Goal: Navigation & Orientation: Find specific page/section

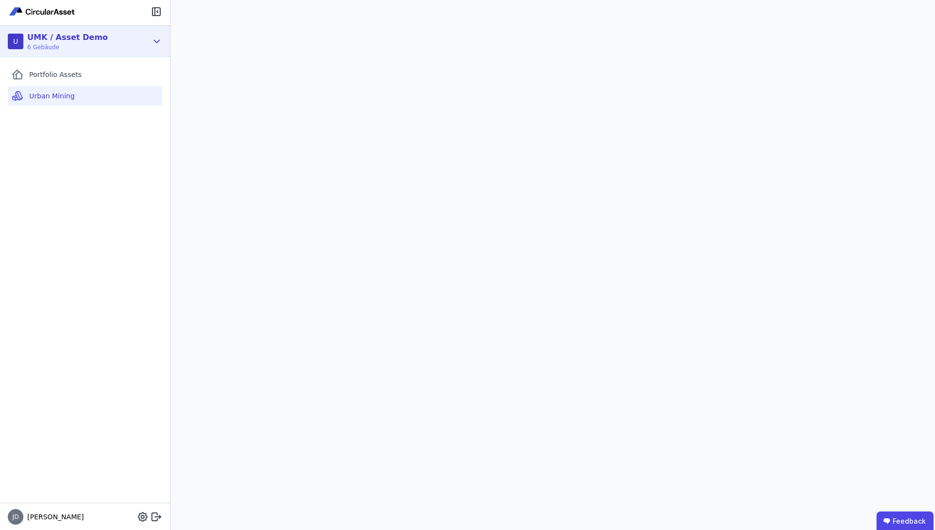
click at [158, 33] on div "U UMK / Asset Demo 6 Gebäude" at bounding box center [85, 41] width 170 height 31
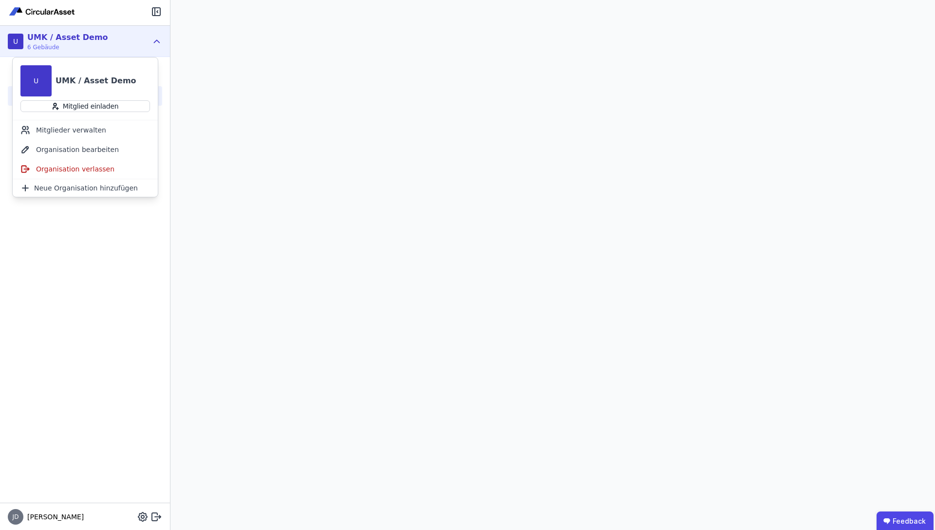
click at [157, 33] on div "U UMK / Asset Demo 6 Gebäude" at bounding box center [85, 41] width 170 height 31
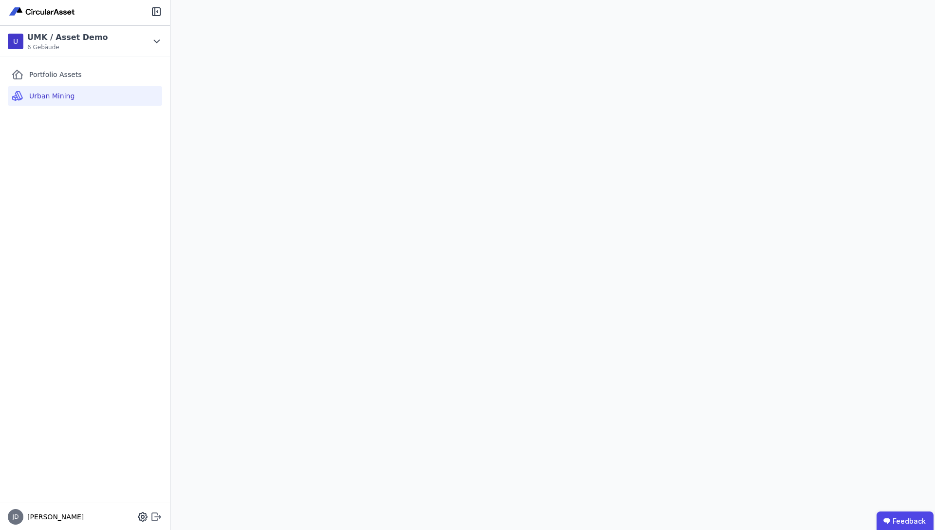
click at [158, 519] on icon at bounding box center [157, 517] width 12 height 12
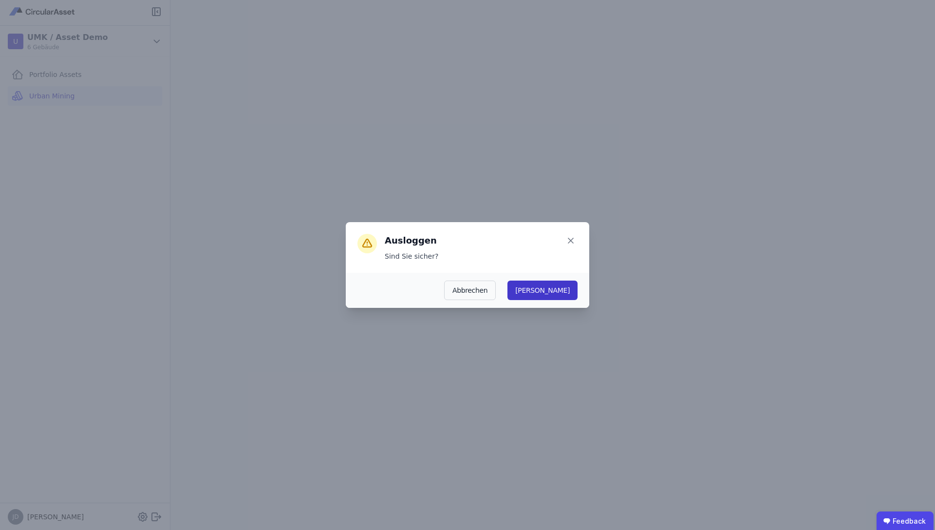
click at [565, 282] on button "Ja" at bounding box center [543, 290] width 70 height 19
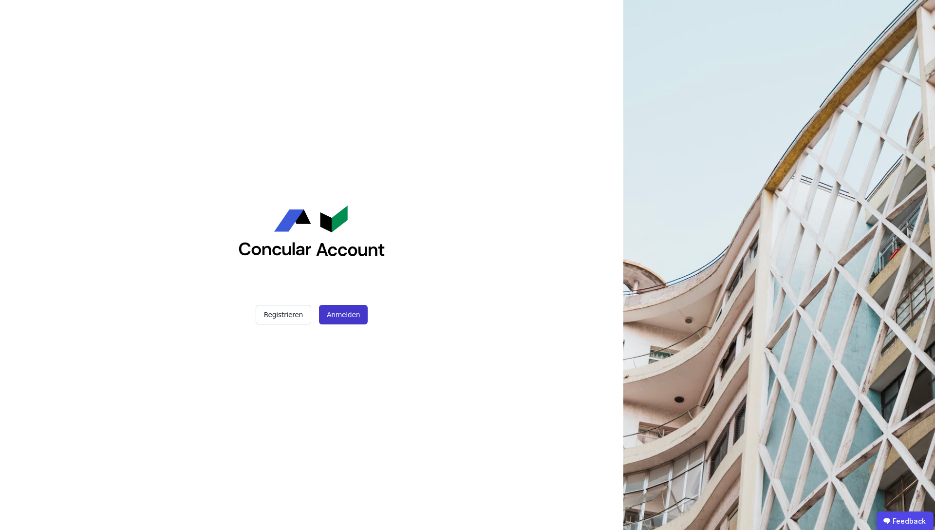
click at [340, 305] on button "Anmelden" at bounding box center [343, 314] width 49 height 19
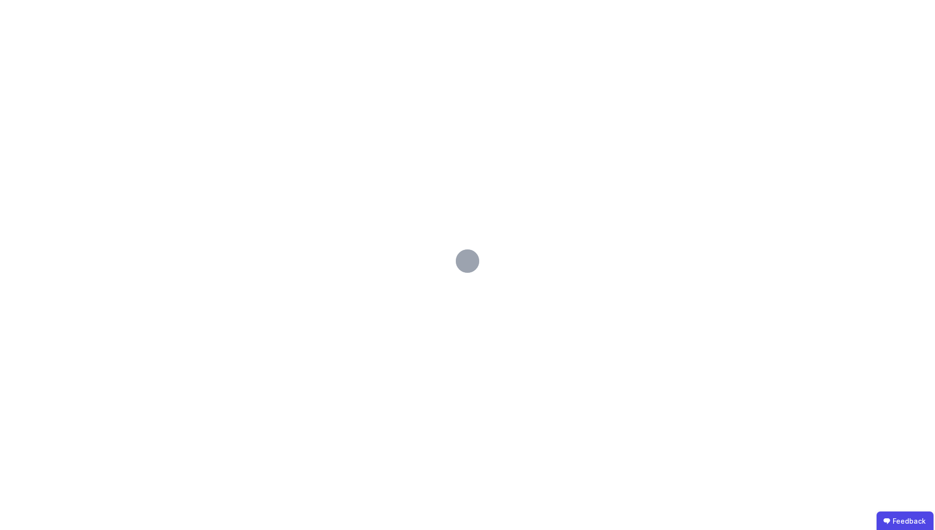
click at [174, 121] on div at bounding box center [467, 265] width 935 height 530
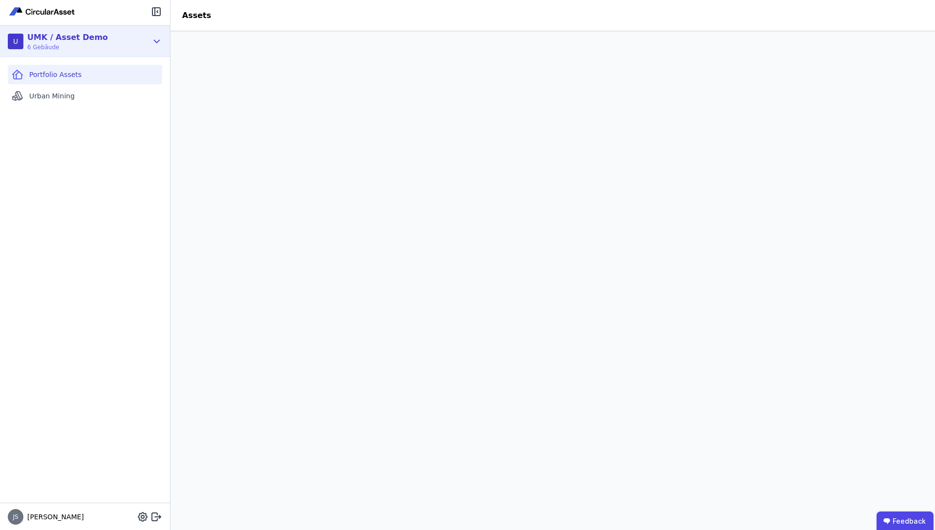
click at [156, 45] on icon at bounding box center [157, 42] width 11 height 12
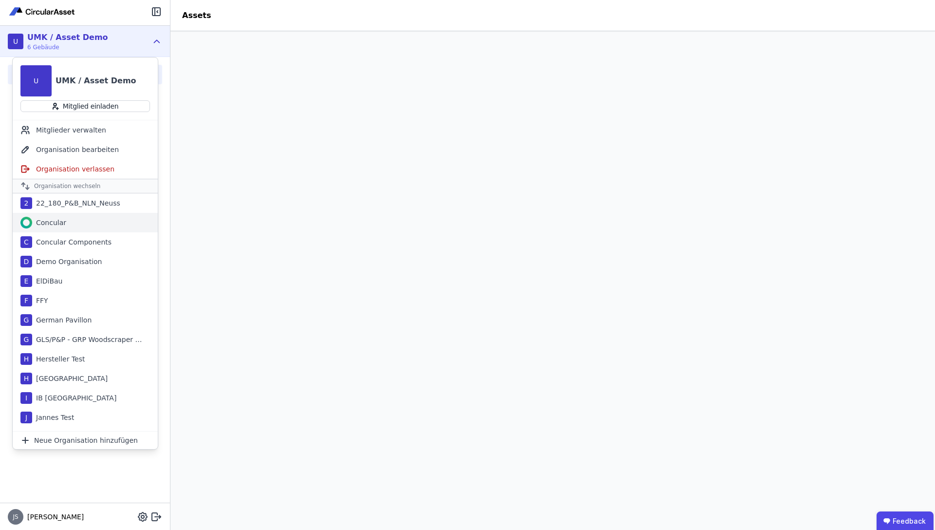
click at [65, 224] on div "Concular" at bounding box center [85, 222] width 145 height 19
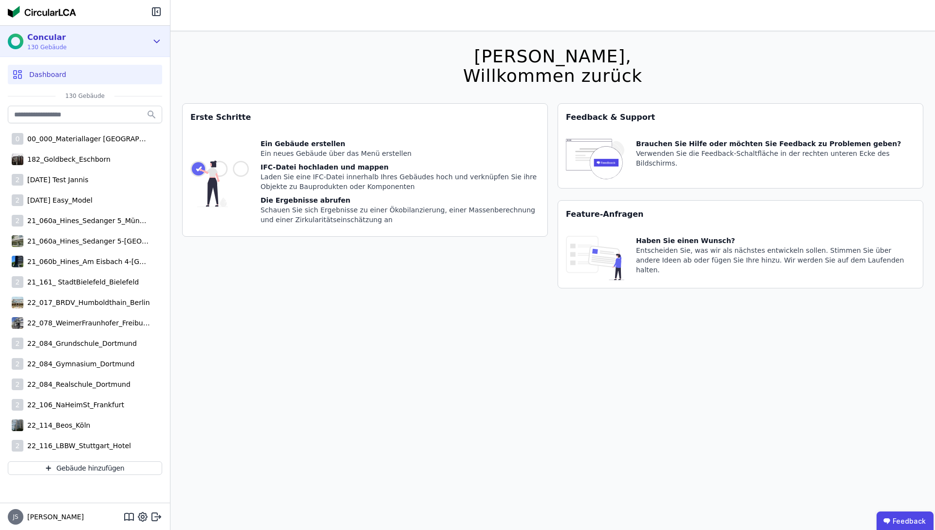
click at [158, 41] on icon at bounding box center [157, 42] width 11 height 12
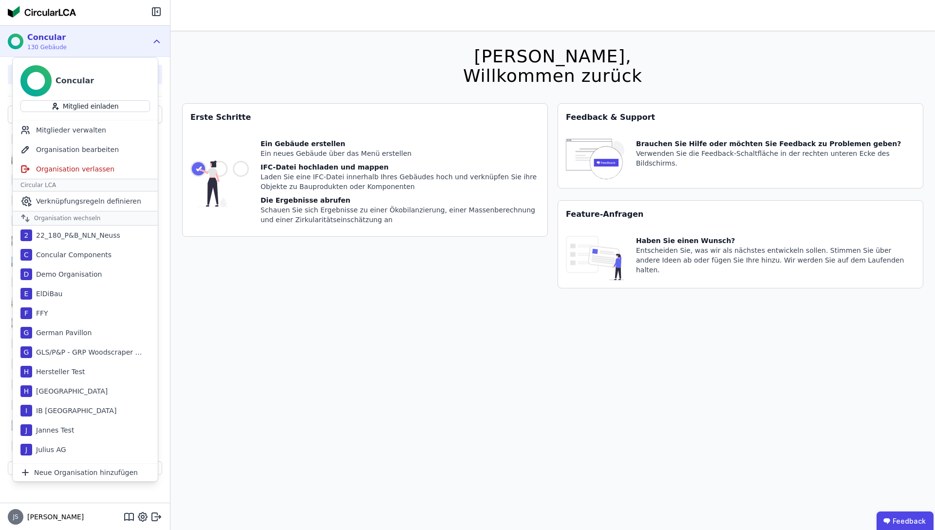
click at [158, 41] on icon at bounding box center [157, 42] width 11 height 12
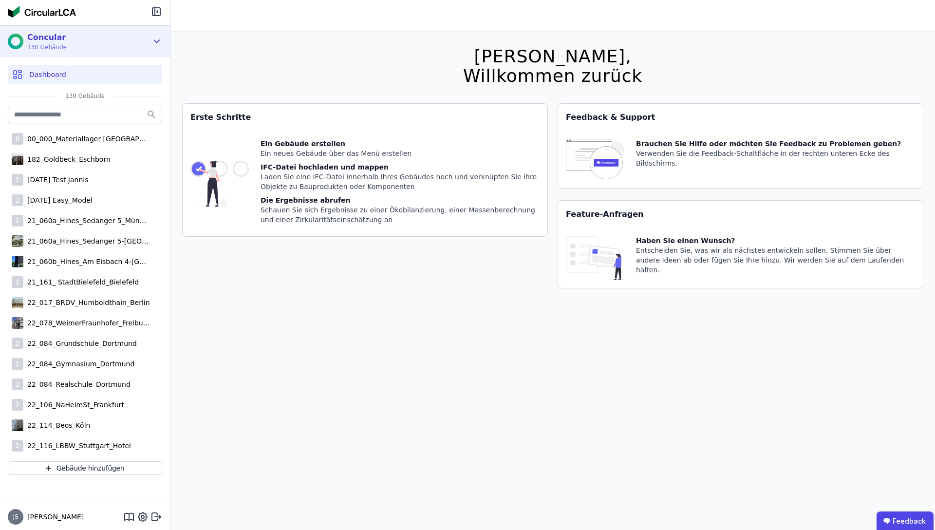
click at [75, 51] on div "Concular 130 Gebäude" at bounding box center [85, 41] width 170 height 31
